Goal: Check status

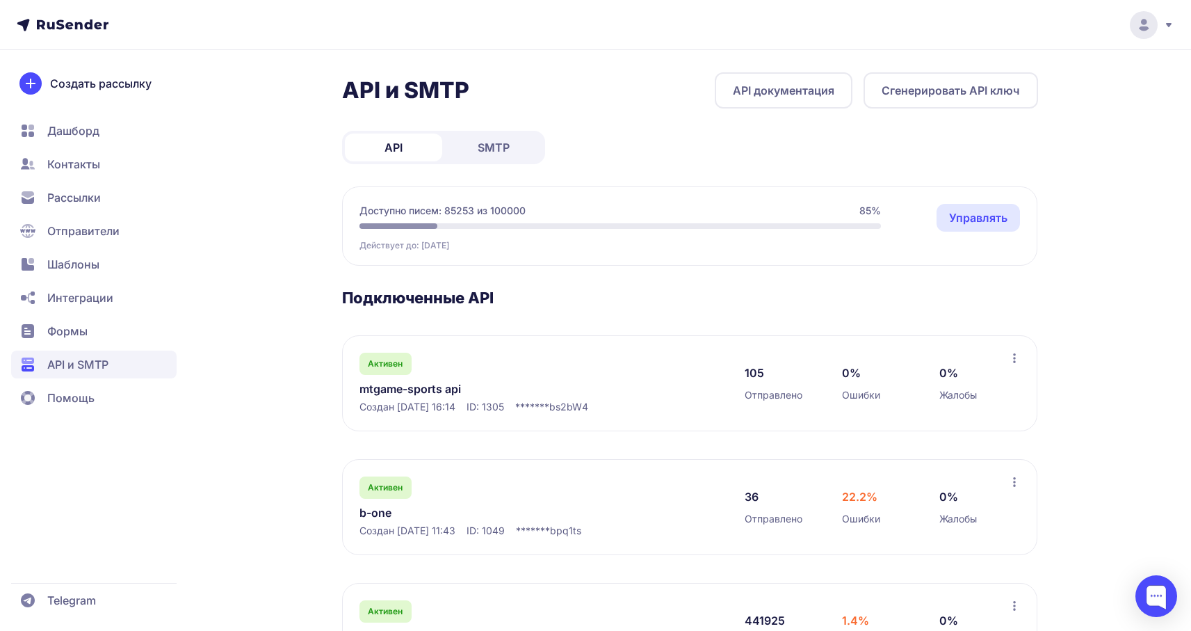
scroll to position [208, 0]
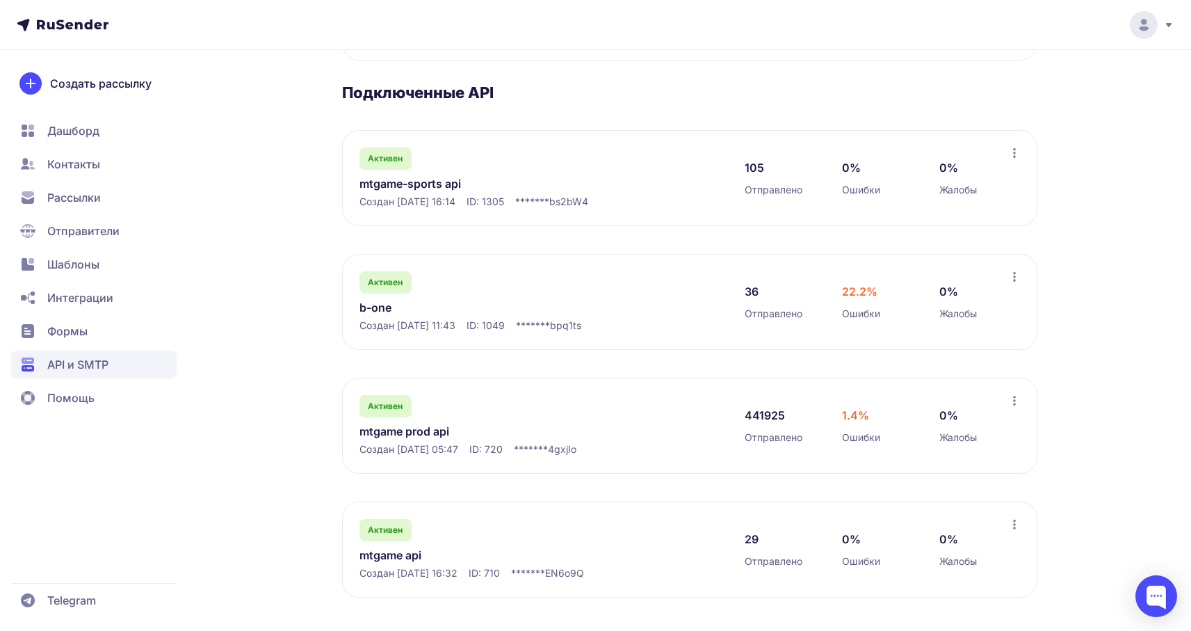
click at [403, 436] on link "mtgame prod api" at bounding box center [502, 431] width 285 height 17
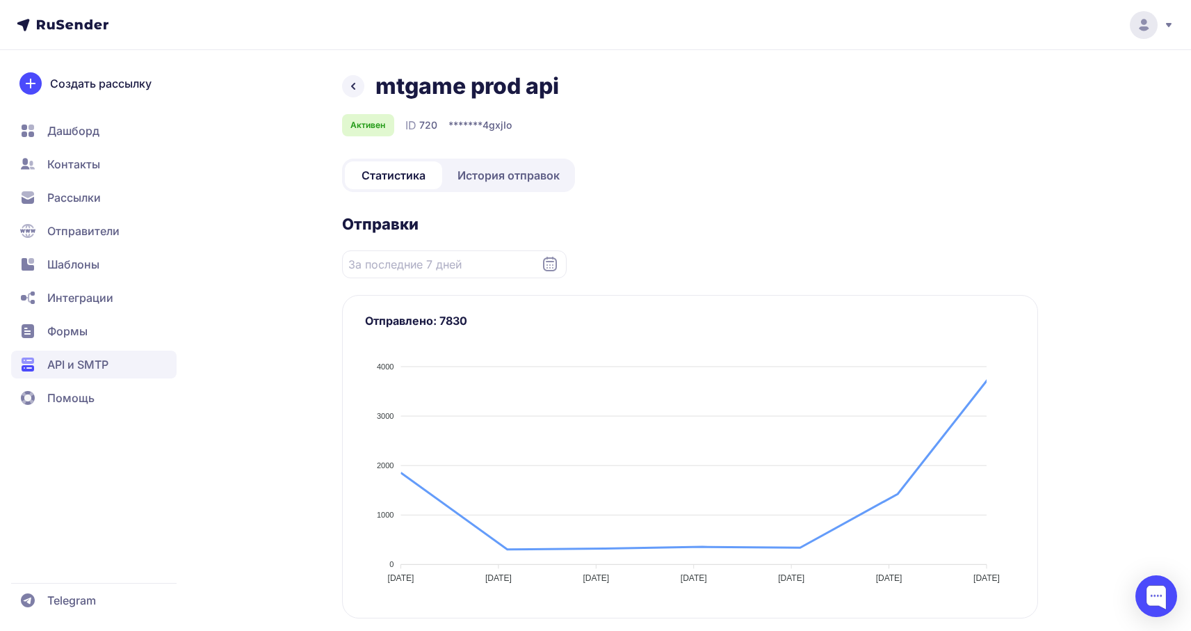
click at [521, 194] on div "mtgame prod api Активен ID 720 ******* 4gxjIo Статистика История отправок Отпра…" at bounding box center [690, 576] width 696 height 1008
click at [542, 180] on span "История отправок" at bounding box center [509, 175] width 102 height 17
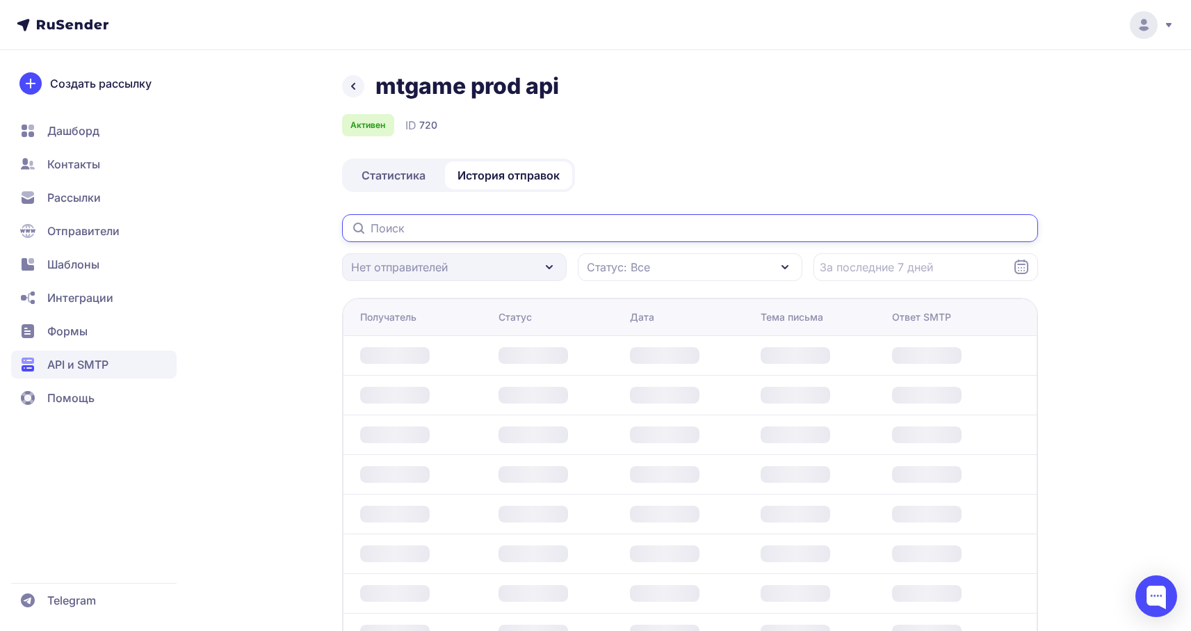
click at [419, 225] on input "text" at bounding box center [690, 228] width 696 height 28
paste input "[EMAIL_ADDRESS][DOMAIN_NAME]"
type input "[EMAIL_ADDRESS][DOMAIN_NAME]"
